Goal: Obtain resource: Obtain resource

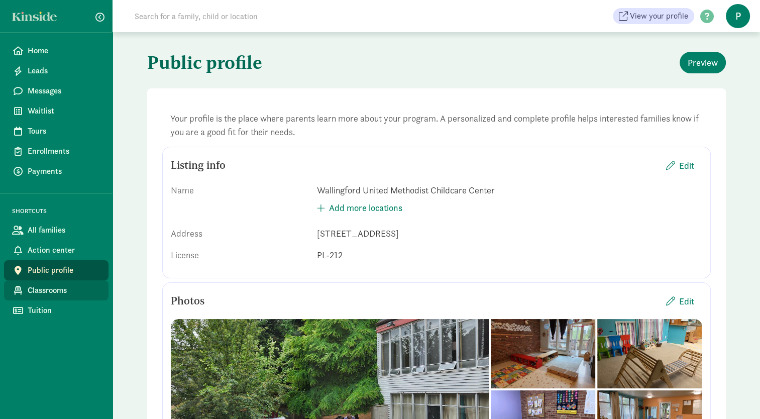
click at [28, 289] on span "Classrooms" at bounding box center [64, 290] width 73 height 12
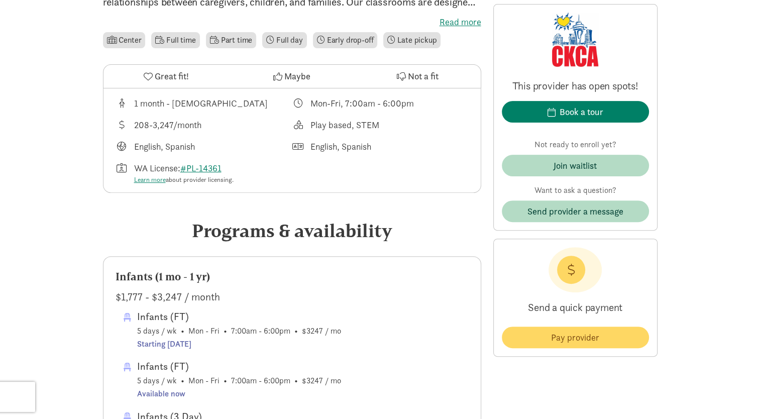
scroll to position [307, 0]
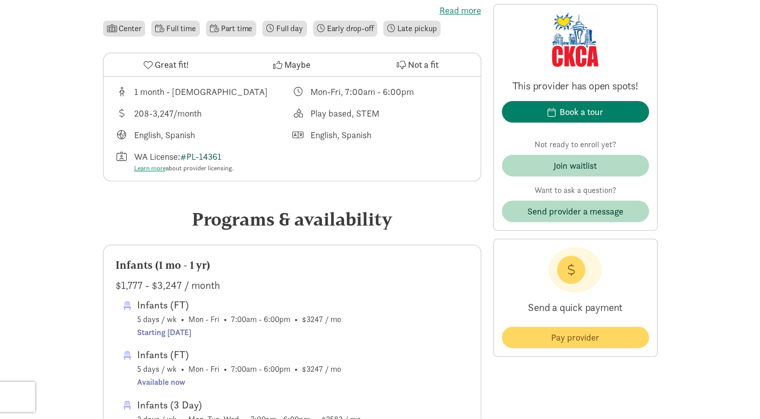
click at [194, 154] on link "#PL-14361" at bounding box center [200, 157] width 41 height 12
